Goal: Task Accomplishment & Management: Manage account settings

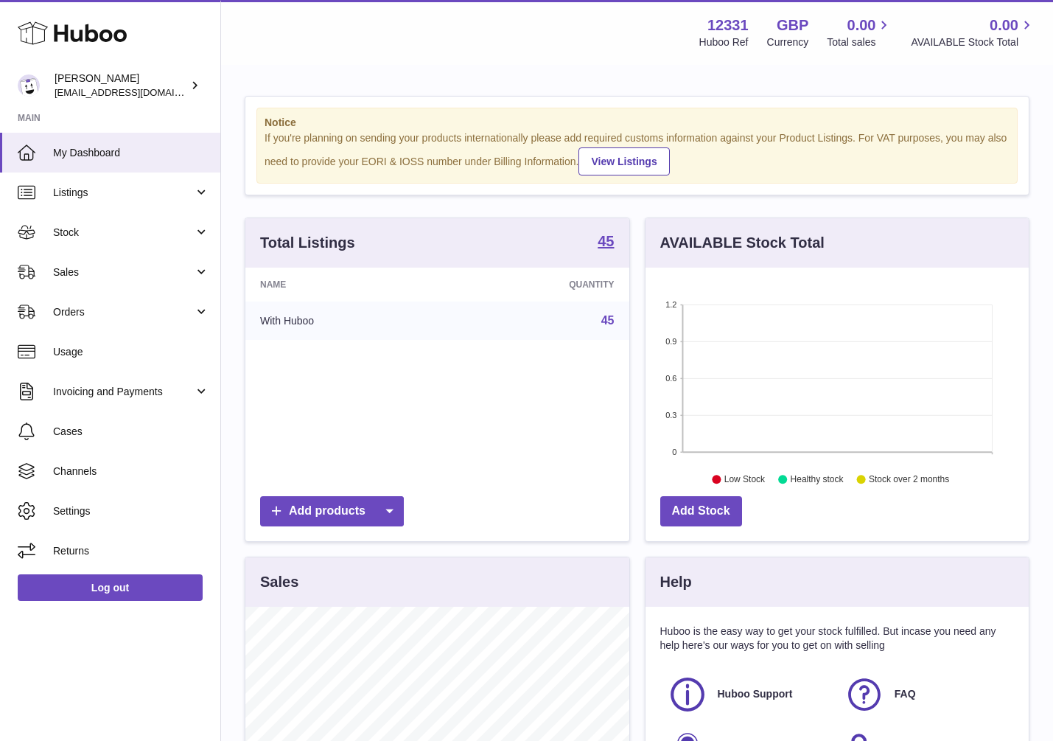
scroll to position [230, 383]
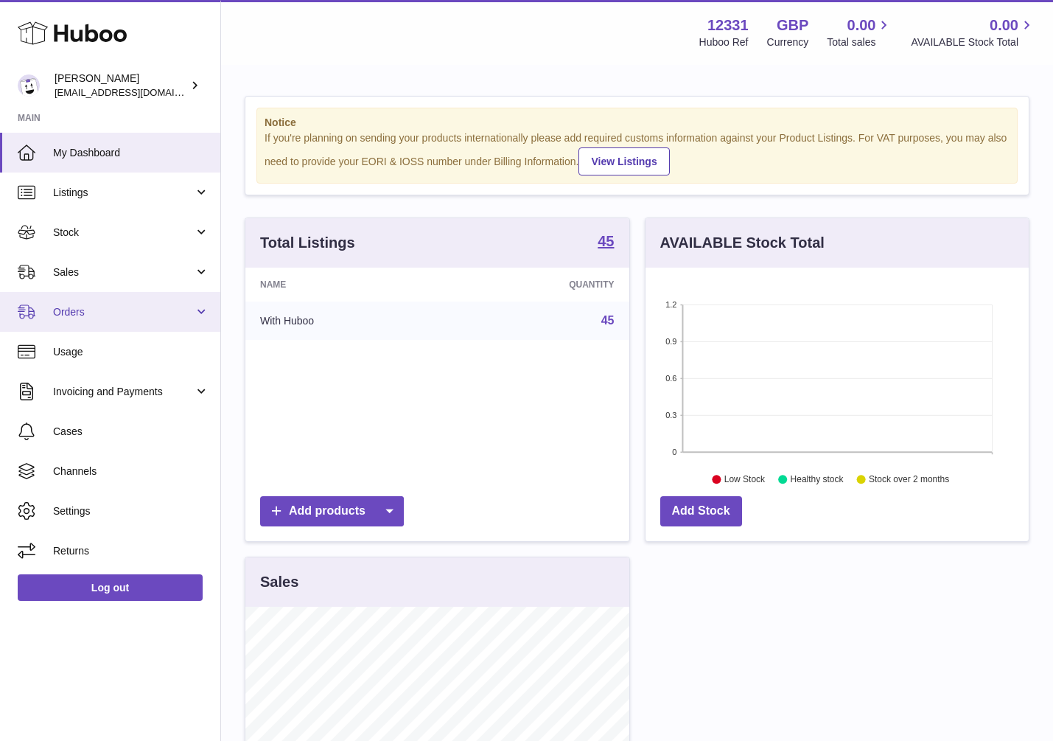
click at [194, 312] on link "Orders" at bounding box center [110, 312] width 220 height 40
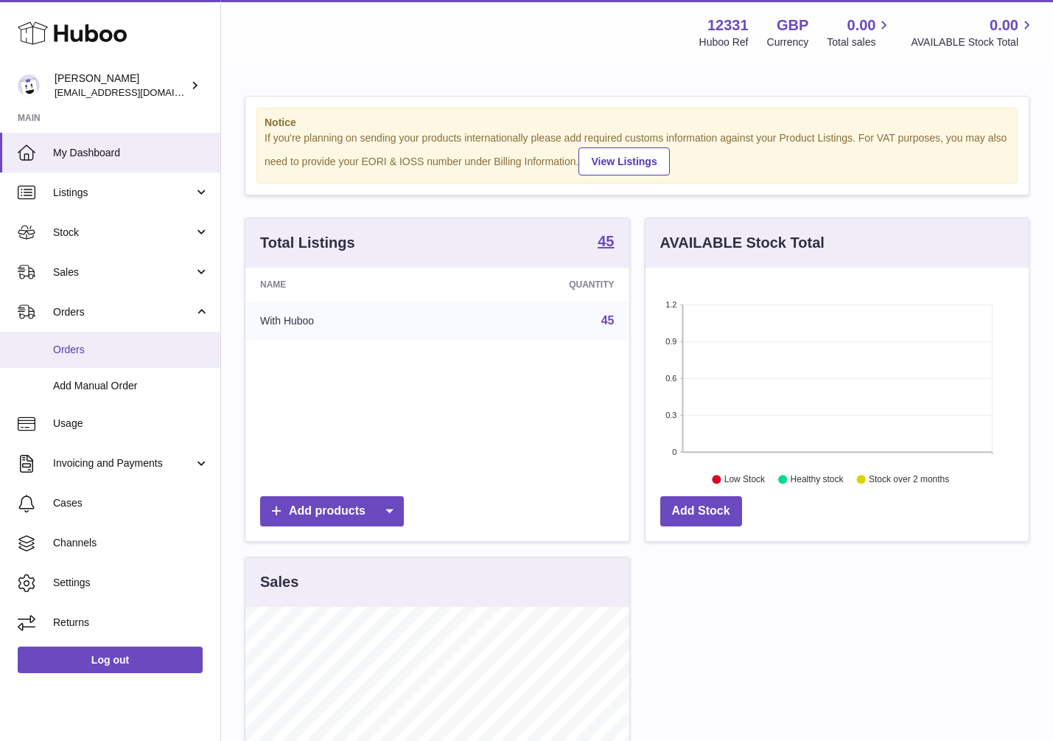
click at [142, 346] on span "Orders" at bounding box center [131, 350] width 156 height 14
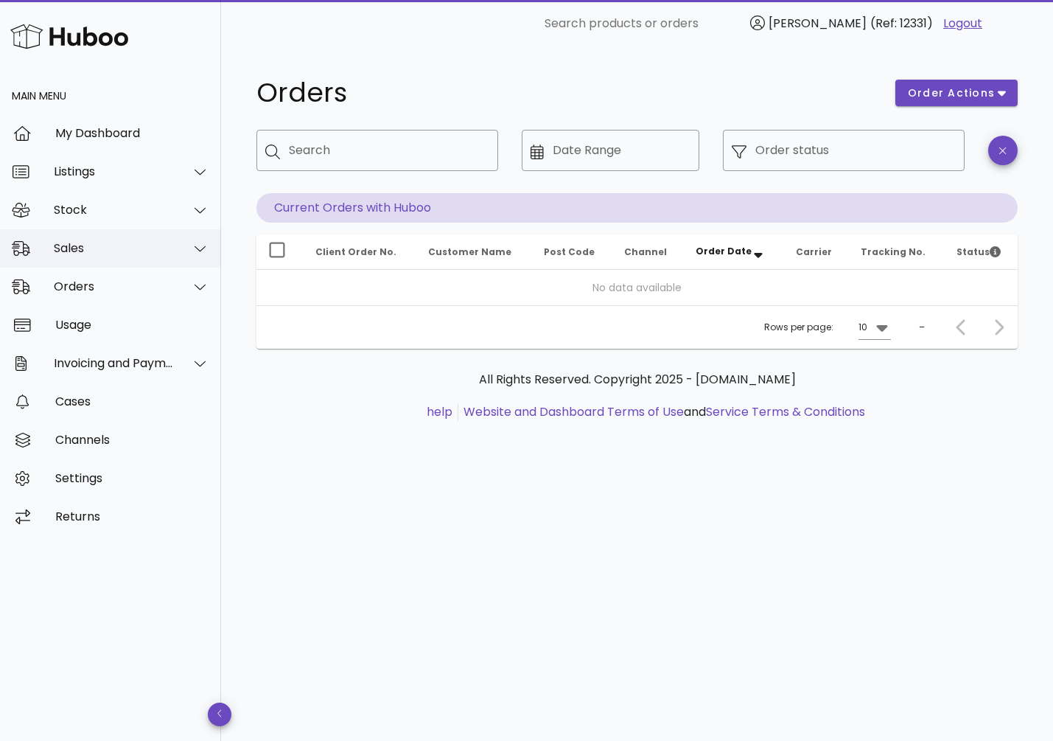
click at [132, 257] on div "Sales" at bounding box center [110, 248] width 221 height 38
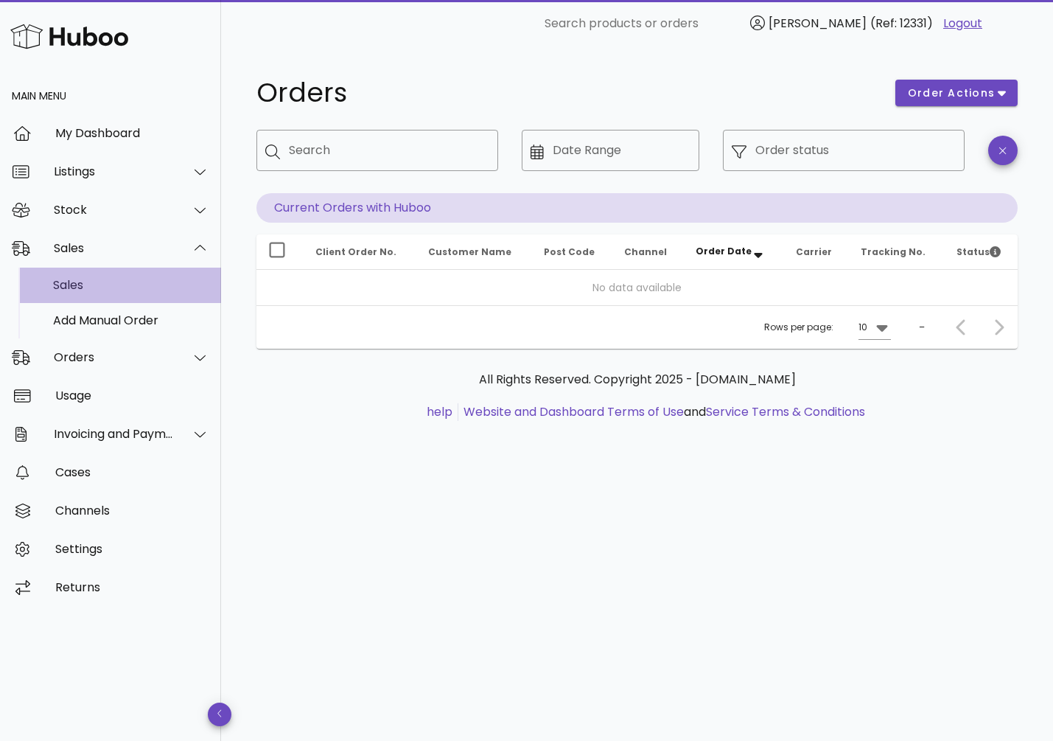
click at [131, 280] on div "Sales" at bounding box center [131, 285] width 156 height 14
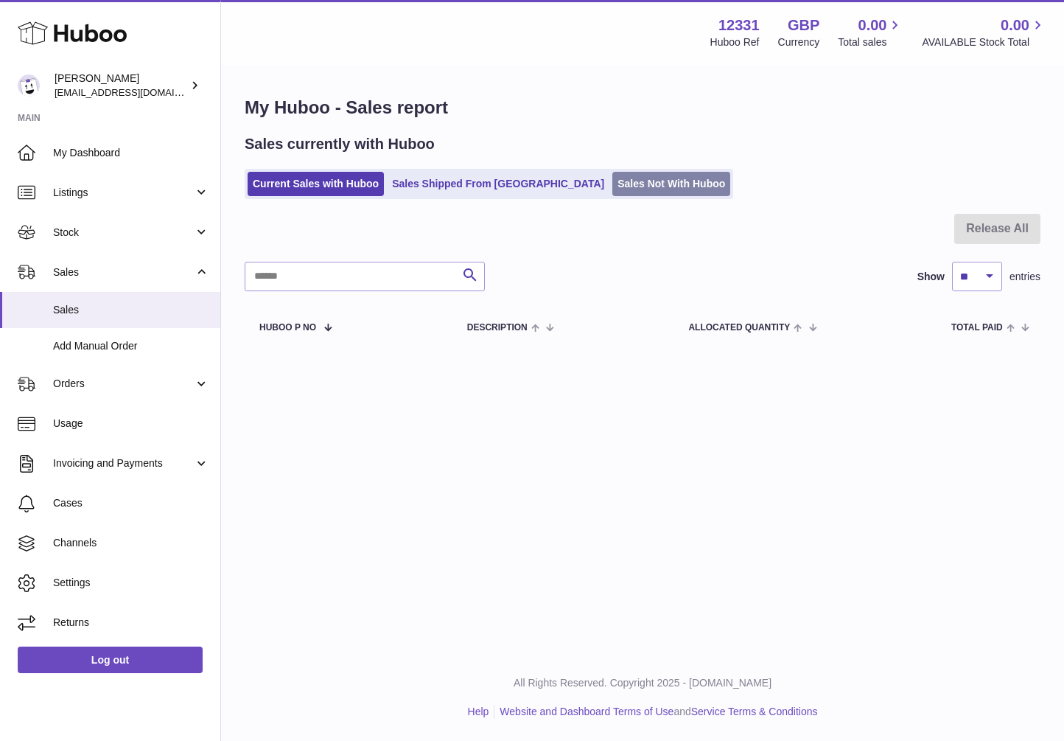
click at [612, 186] on link "Sales Not With Huboo" at bounding box center [671, 184] width 118 height 24
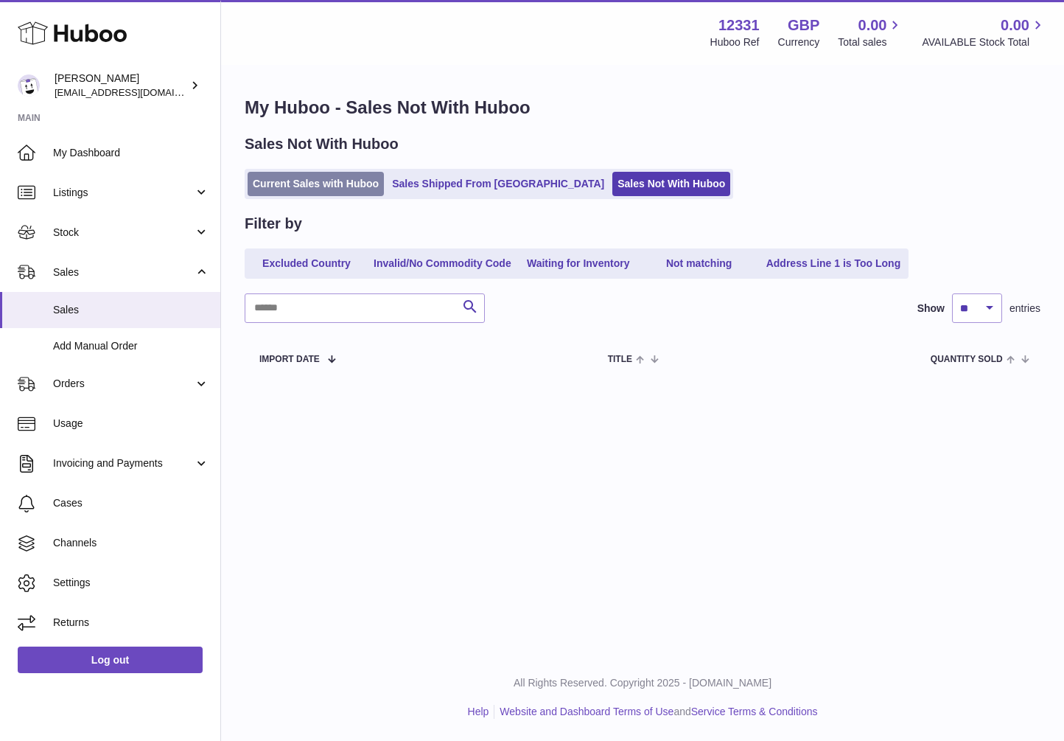
click at [355, 187] on link "Current Sales with Huboo" at bounding box center [316, 184] width 136 height 24
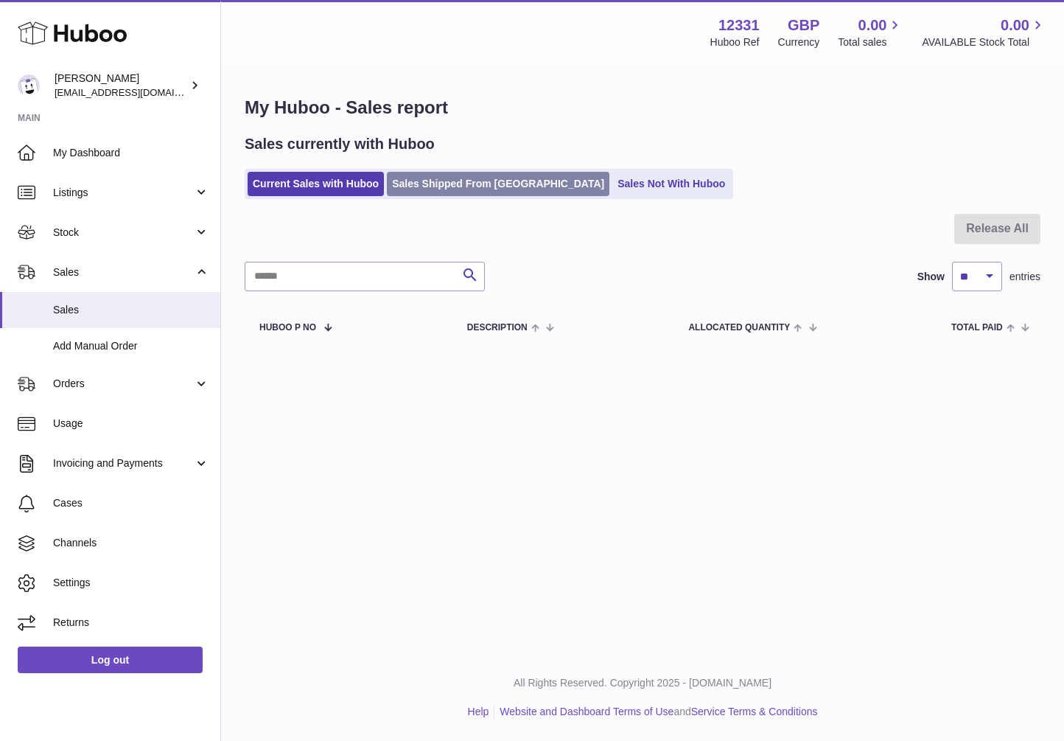
click at [453, 190] on link "Sales Shipped From [GEOGRAPHIC_DATA]" at bounding box center [498, 184] width 223 height 24
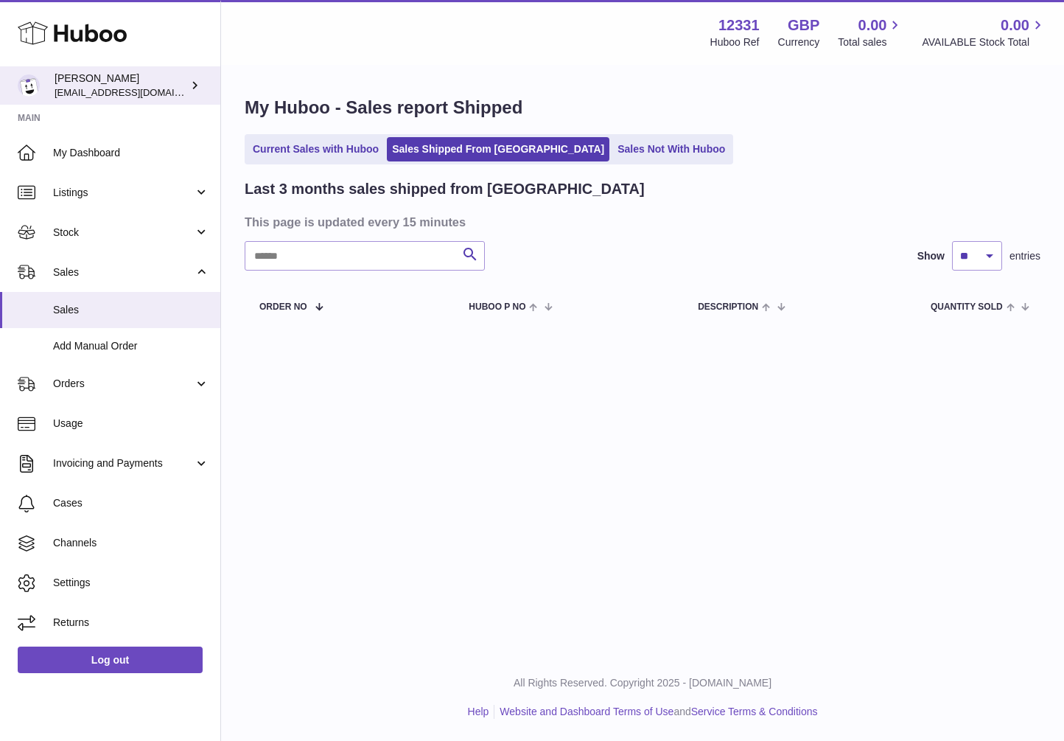
click at [138, 90] on span "[EMAIL_ADDRESS][DOMAIN_NAME]" at bounding box center [136, 92] width 162 height 12
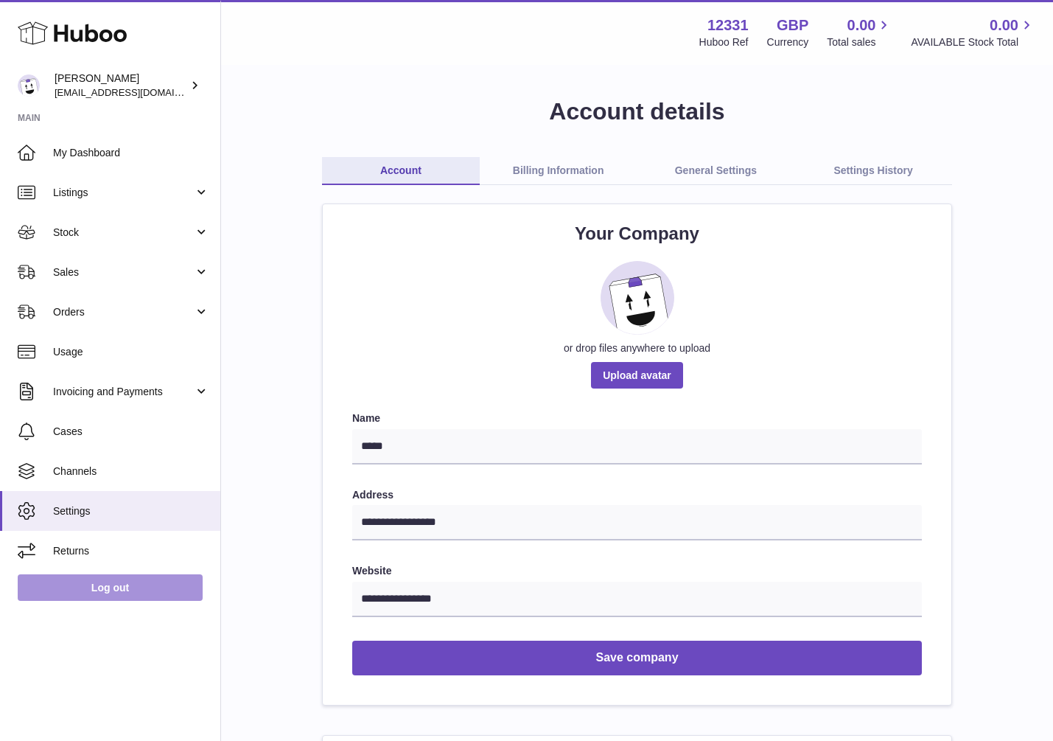
click at [135, 590] on link "Log out" at bounding box center [110, 587] width 185 height 27
